Goal: Transaction & Acquisition: Purchase product/service

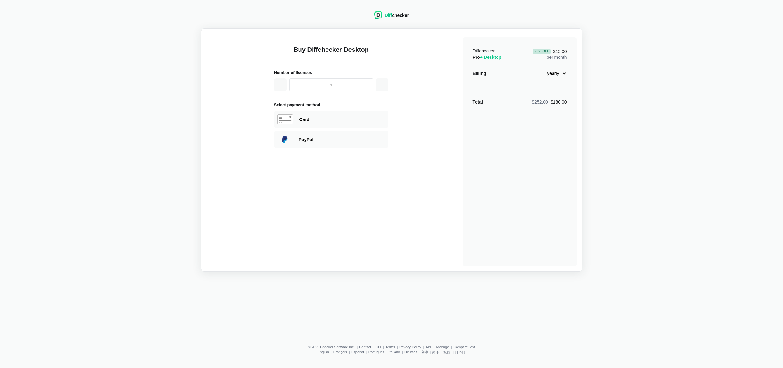
click at [564, 75] on select "monthly yearly" at bounding box center [552, 73] width 27 height 11
select select "desktop-monthly-21"
click at [321, 137] on div "PayPal" at bounding box center [342, 139] width 86 height 6
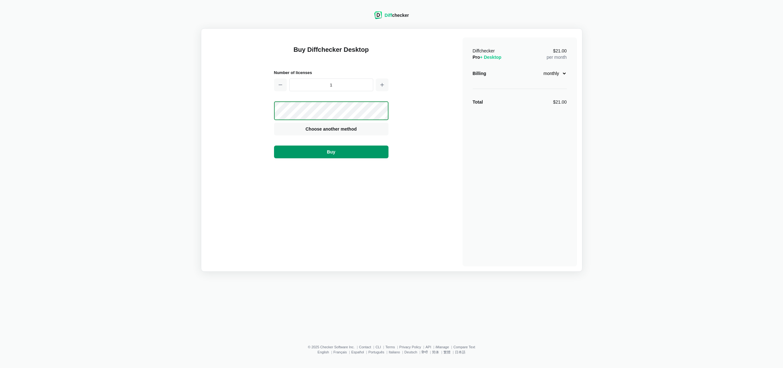
click at [351, 157] on button "Buy" at bounding box center [331, 152] width 114 height 13
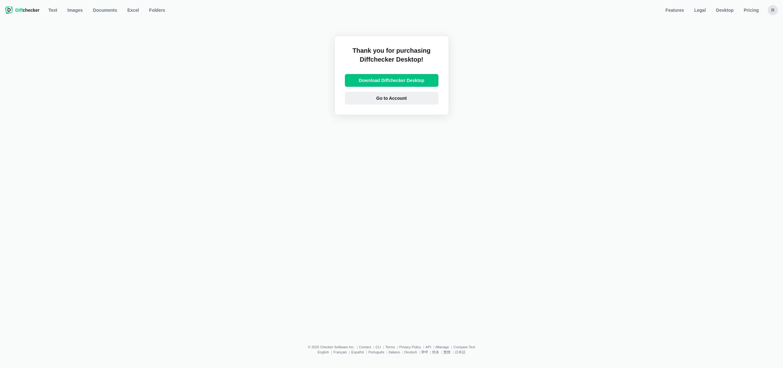
click at [389, 102] on link "Go to Account" at bounding box center [391, 98] width 93 height 13
